Goal: Information Seeking & Learning: Learn about a topic

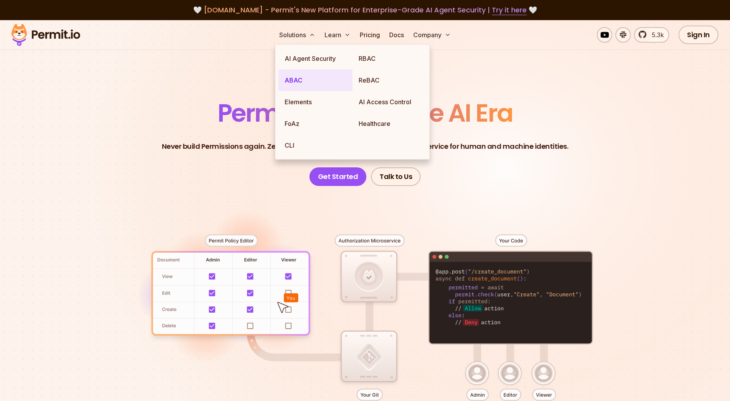
click at [298, 84] on link "ABAC" at bounding box center [315, 80] width 74 height 22
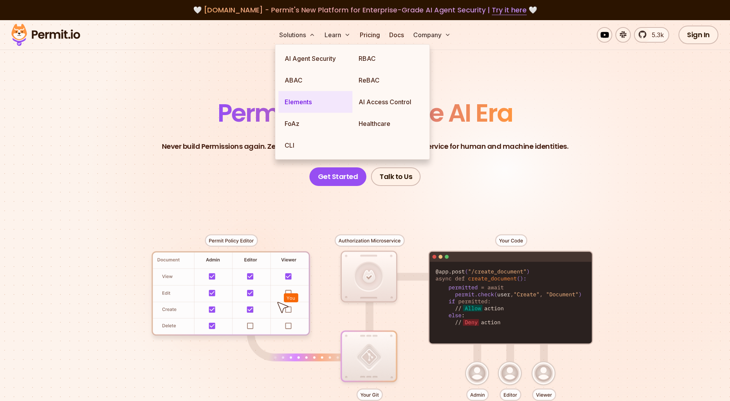
click at [298, 102] on link "Elements" at bounding box center [315, 102] width 74 height 22
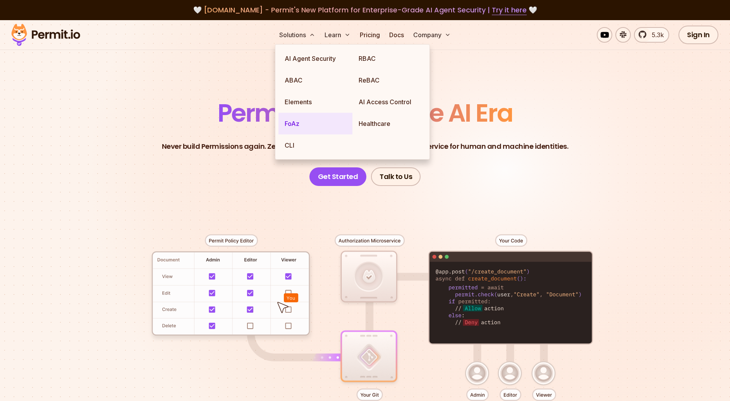
click at [295, 122] on link "FoAz" at bounding box center [315, 124] width 74 height 22
click at [293, 144] on link "CLI" at bounding box center [315, 145] width 74 height 22
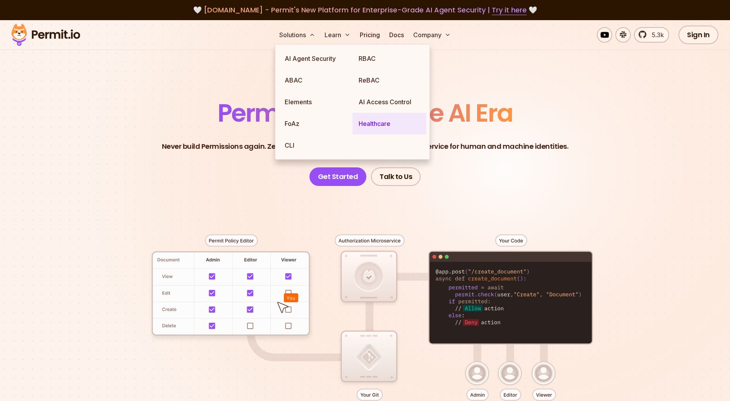
click at [396, 125] on link "Healthcare" at bounding box center [389, 124] width 74 height 22
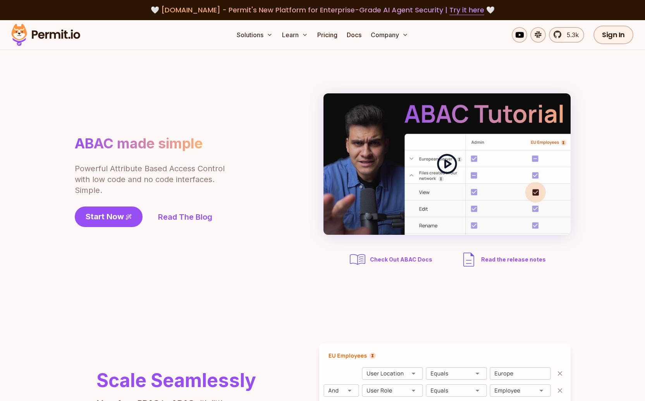
scroll to position [132, 0]
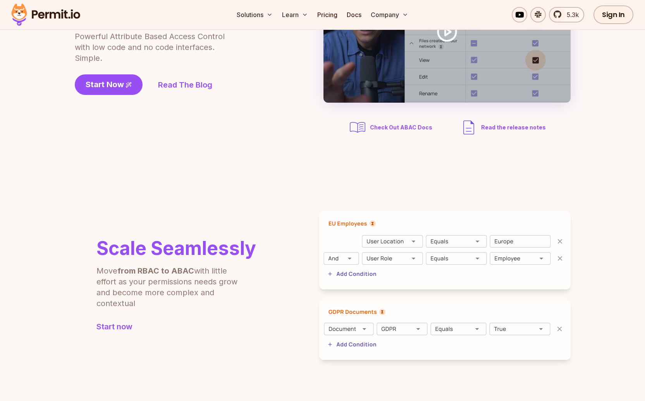
click at [400, 242] on img at bounding box center [444, 250] width 251 height 78
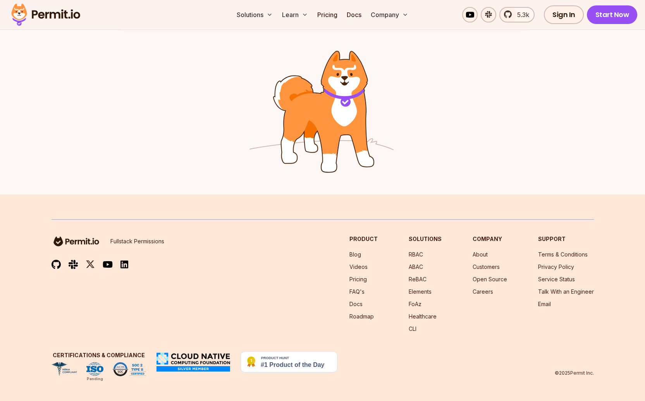
scroll to position [1124, 0]
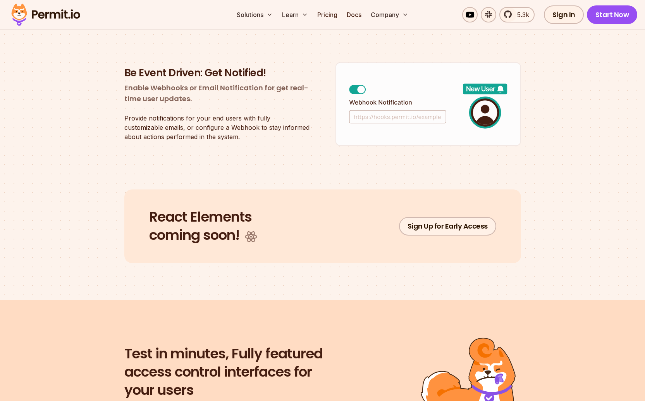
scroll to position [1627, 0]
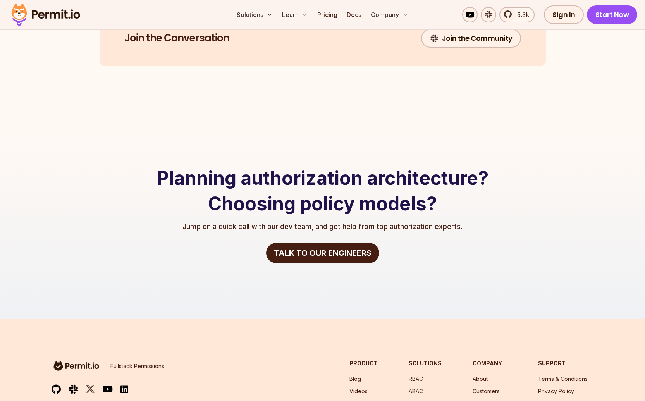
scroll to position [1609, 0]
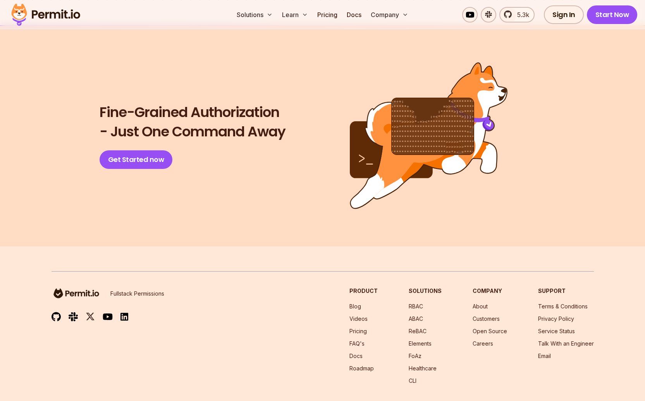
scroll to position [1740, 0]
